Goal: Find specific page/section: Find specific page/section

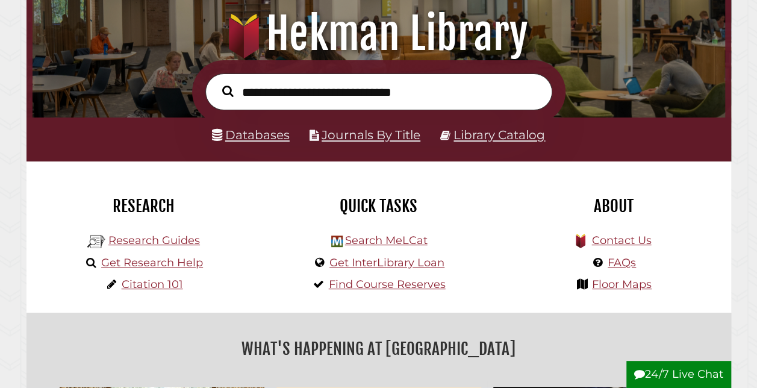
scroll to position [241, 0]
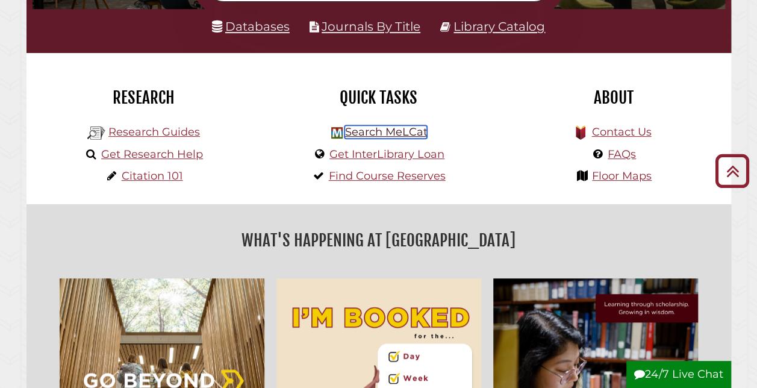
click at [401, 133] on link "Search MeLCat" at bounding box center [386, 131] width 83 height 13
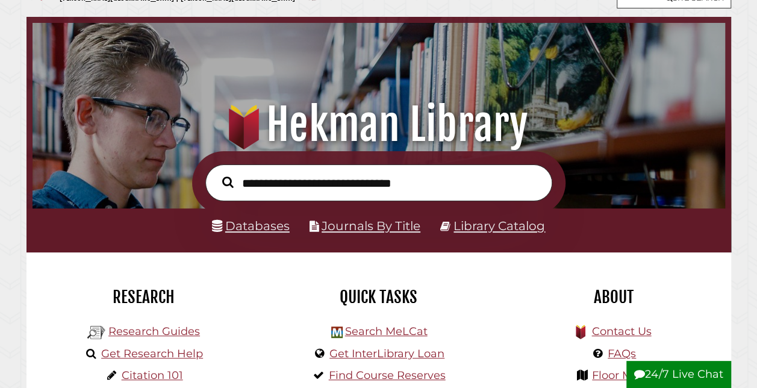
scroll to position [60, 0]
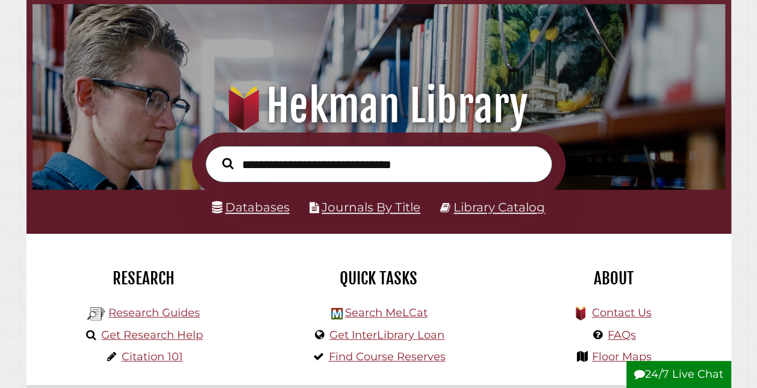
click at [270, 165] on input "text" at bounding box center [378, 164] width 347 height 36
type input "**********"
click at [216, 155] on button "Search" at bounding box center [227, 163] width 23 height 17
